Goal: Information Seeking & Learning: Learn about a topic

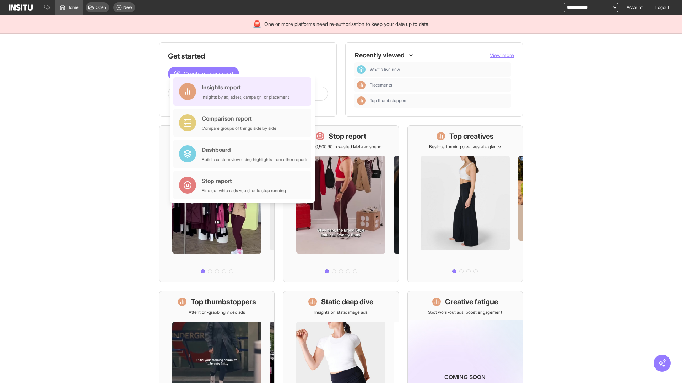
click at [244, 92] on div "Insights report Insights by ad, adset, campaign, or placement" at bounding box center [245, 91] width 87 height 17
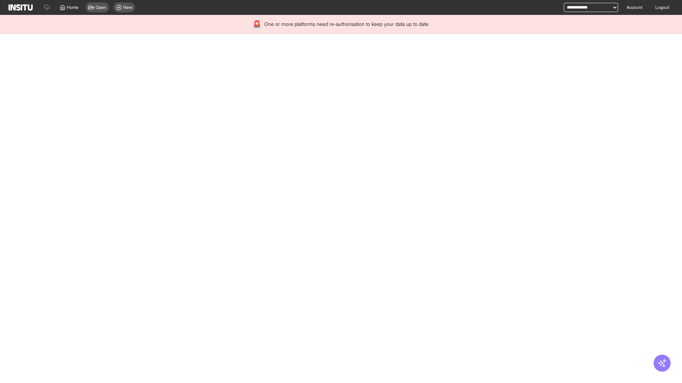
select select "**"
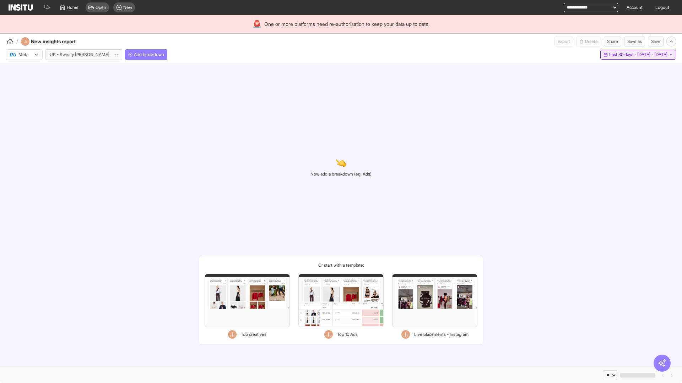
click at [621, 55] on span "Last 30 days - [DATE] - [DATE]" at bounding box center [638, 55] width 58 height 6
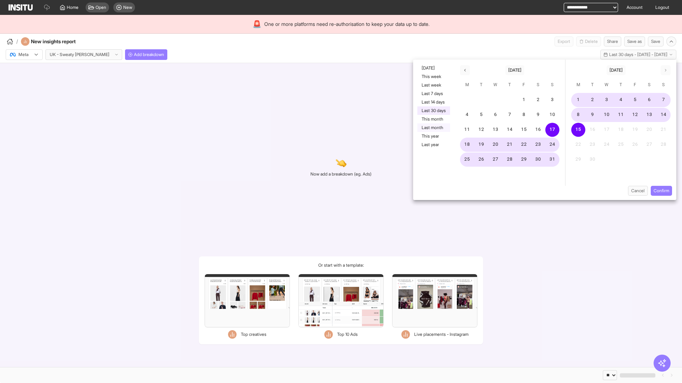
click at [433, 128] on button "Last month" at bounding box center [433, 128] width 33 height 9
